Goal: Transaction & Acquisition: Purchase product/service

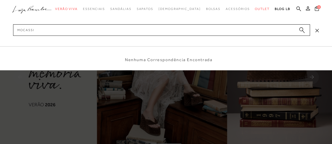
type input "MOCASSIM"
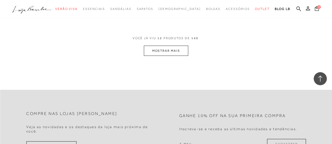
scroll to position [498, 0]
click at [165, 52] on button "MOSTRAR MAIS" at bounding box center [166, 50] width 44 height 10
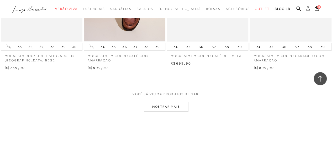
scroll to position [917, 0]
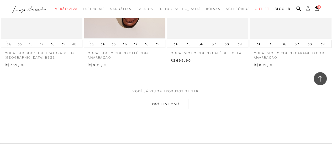
click at [169, 104] on button "MOSTRAR MAIS" at bounding box center [166, 104] width 44 height 10
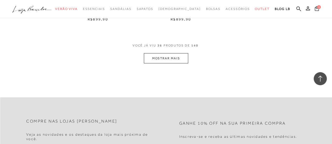
scroll to position [1441, 0]
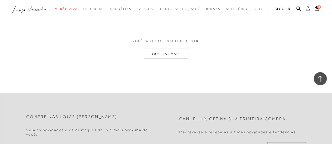
click at [167, 55] on button "MOSTRAR MAIS" at bounding box center [166, 54] width 44 height 10
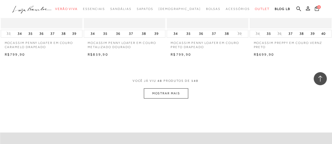
scroll to position [1887, 0]
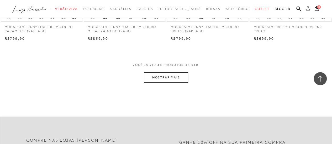
click at [161, 76] on button "MOSTRAR MAIS" at bounding box center [166, 78] width 44 height 10
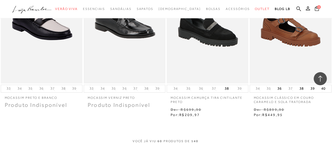
scroll to position [2359, 0]
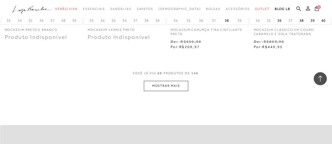
click at [156, 83] on button "MOSTRAR MAIS" at bounding box center [166, 86] width 44 height 10
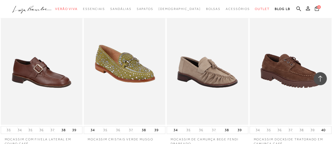
scroll to position [2333, 0]
